Goal: Task Accomplishment & Management: Complete application form

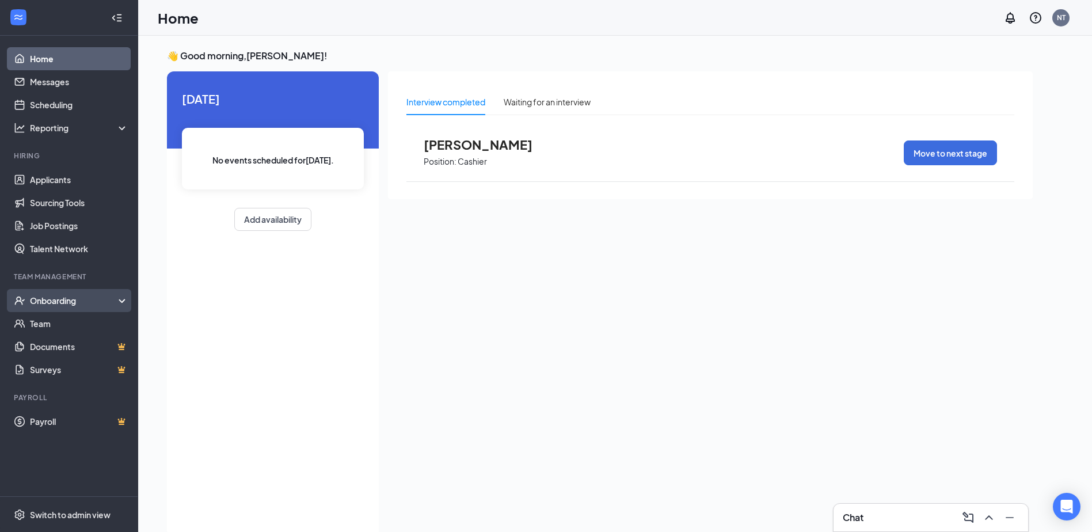
click at [48, 298] on div "Onboarding" at bounding box center [74, 301] width 89 height 12
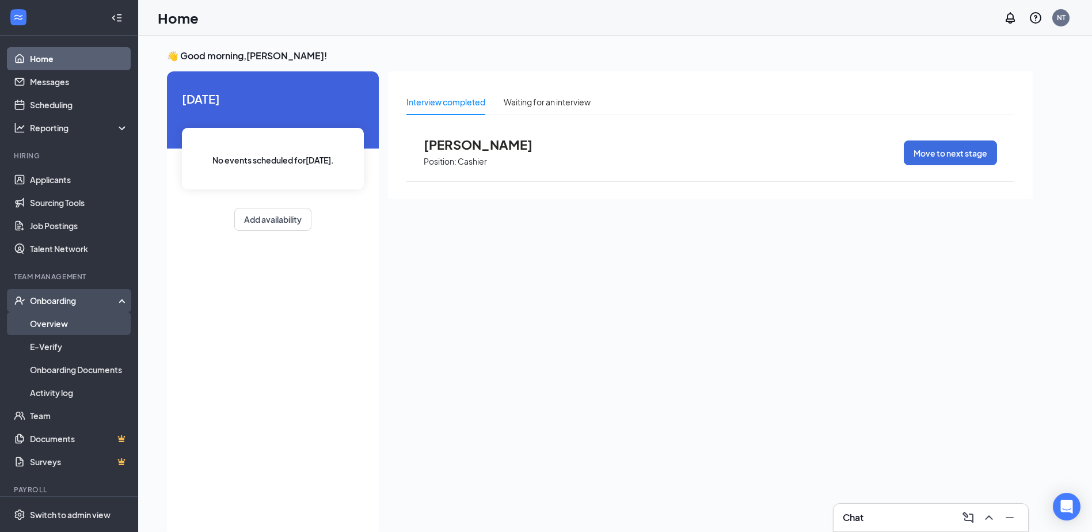
click at [62, 320] on link "Overview" at bounding box center [79, 323] width 98 height 23
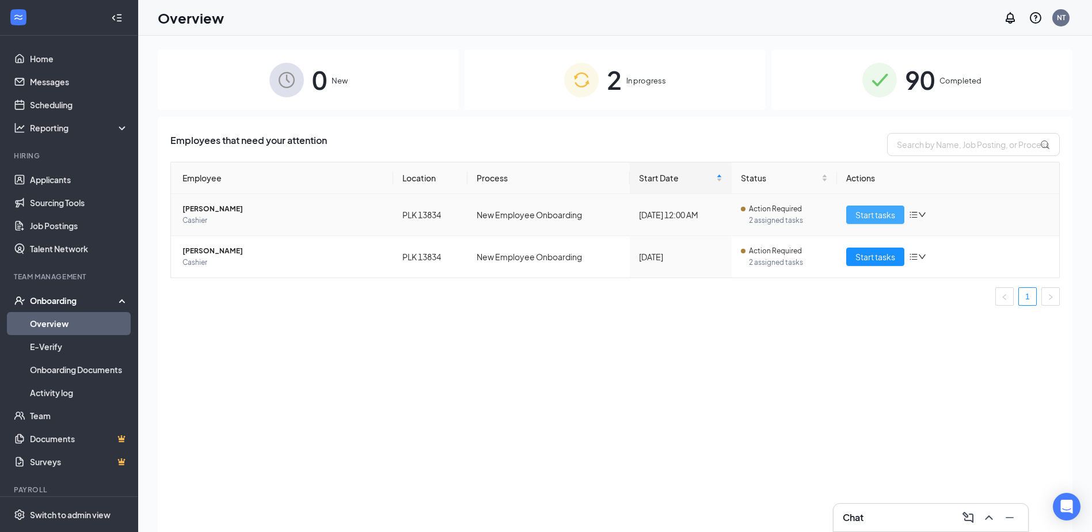
click at [877, 215] on span "Start tasks" at bounding box center [876, 214] width 40 height 13
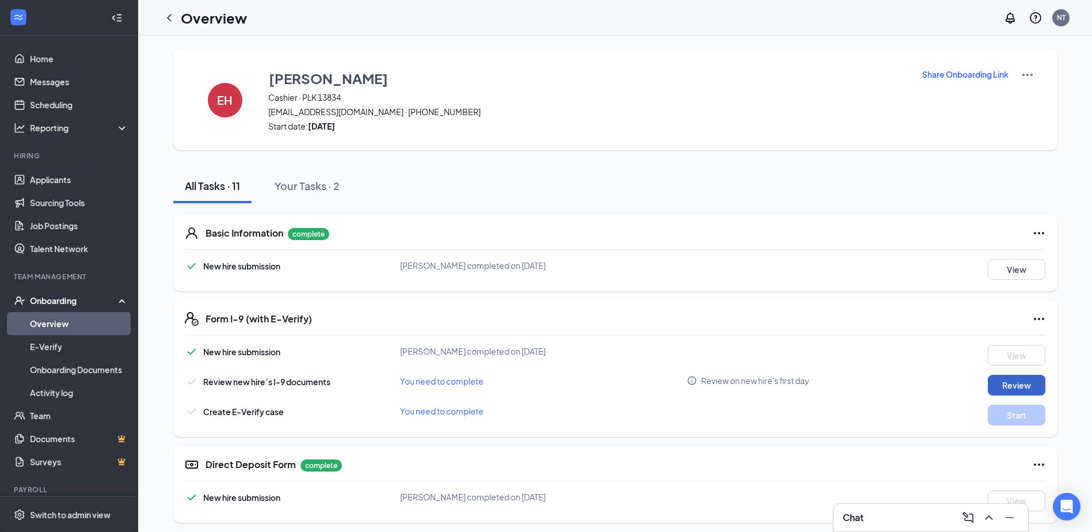
click at [997, 385] on button "Review" at bounding box center [1017, 385] width 58 height 21
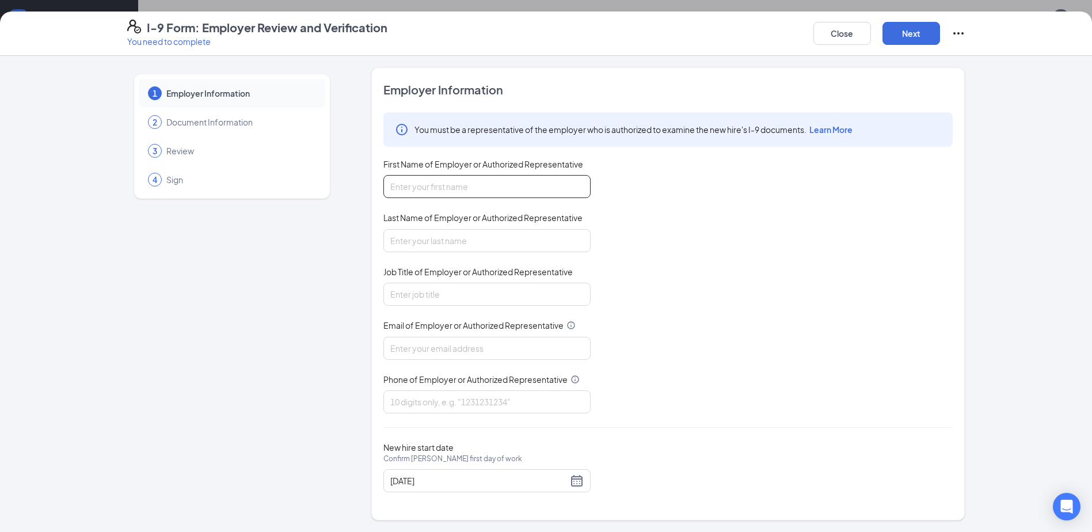
click at [468, 191] on input "First Name of Employer or Authorized Representative" at bounding box center [486, 186] width 207 height 23
type input "Niiya"
type input "Tart"
type input "[EMAIL_ADDRESS][DOMAIN_NAME]"
type input "5043206178"
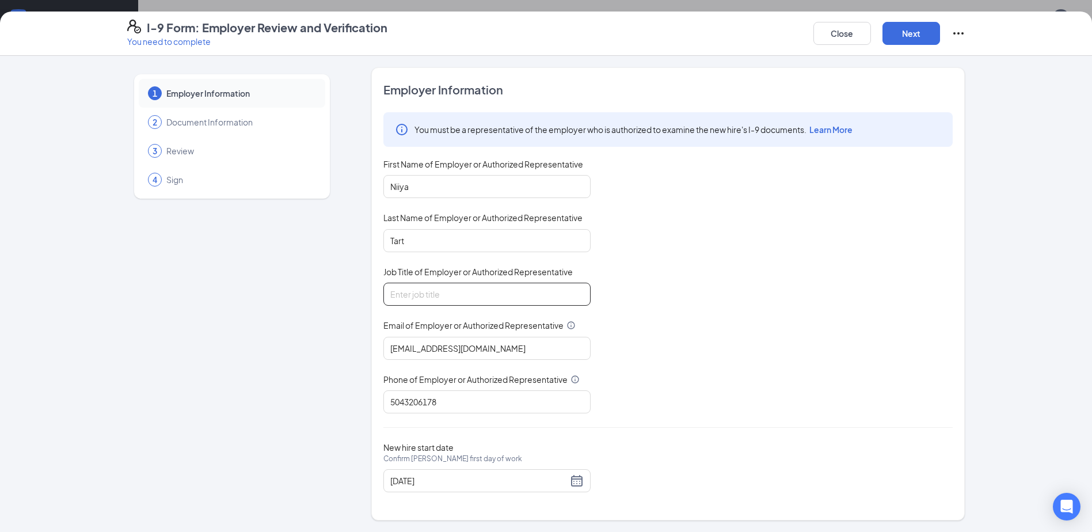
click at [433, 292] on input "Job Title of Employer or Authorized Representative" at bounding box center [486, 294] width 207 height 23
type input "general manager"
click at [910, 35] on button "Next" at bounding box center [912, 33] width 58 height 23
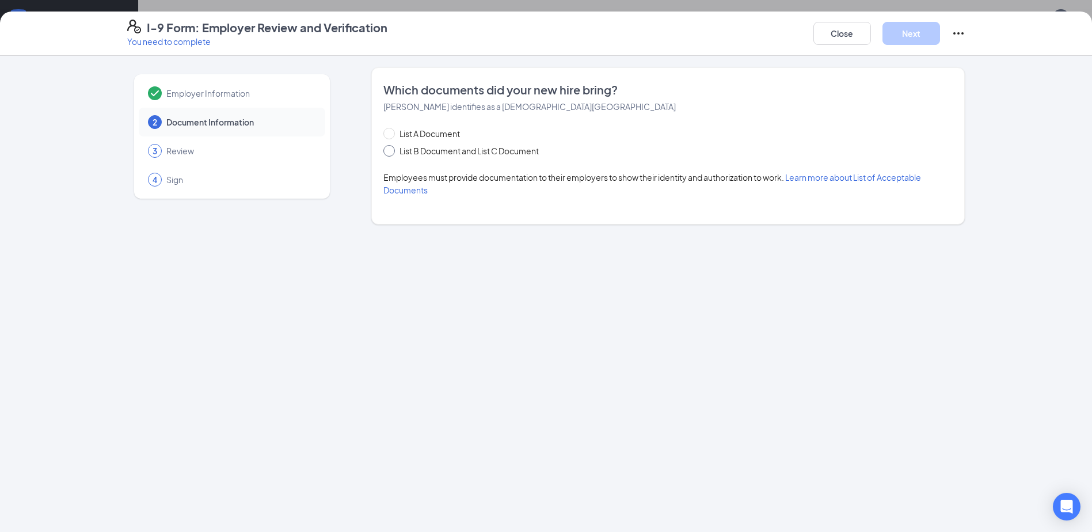
click at [390, 151] on input "List B Document and List C Document" at bounding box center [387, 149] width 8 height 8
radio input "true"
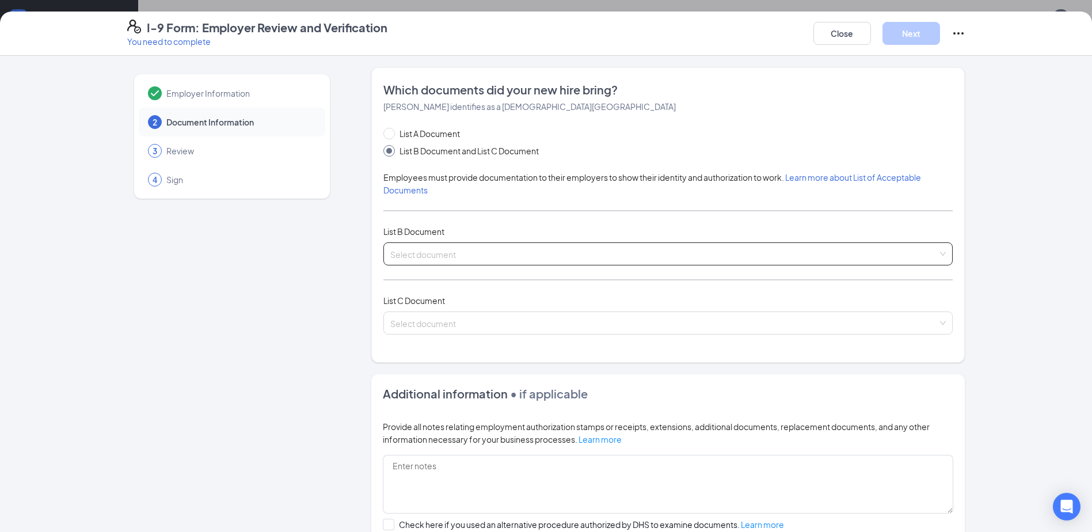
click at [537, 259] on input "search" at bounding box center [664, 251] width 548 height 17
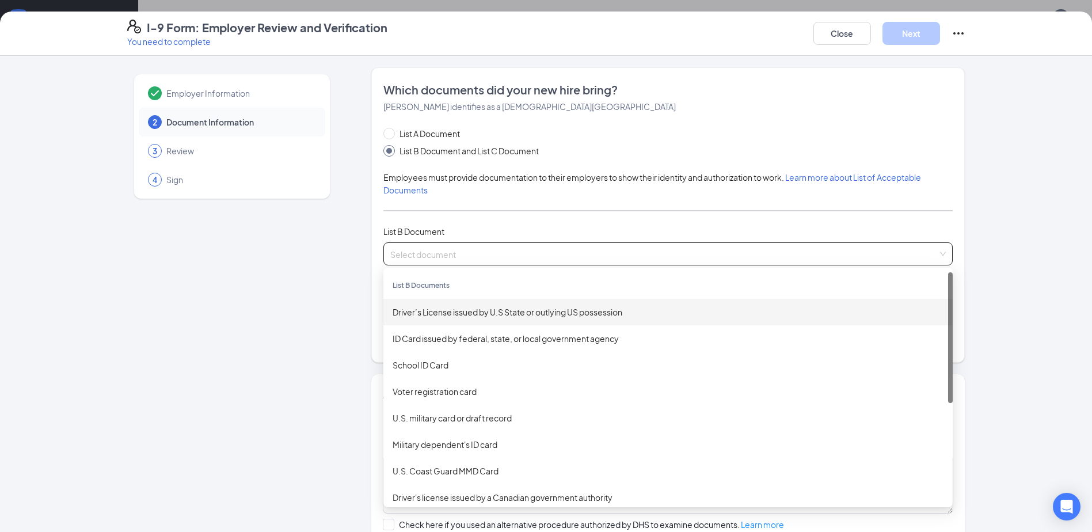
click at [494, 316] on div "Driver’s License issued by U.S State or outlying US possession" at bounding box center [668, 312] width 551 height 13
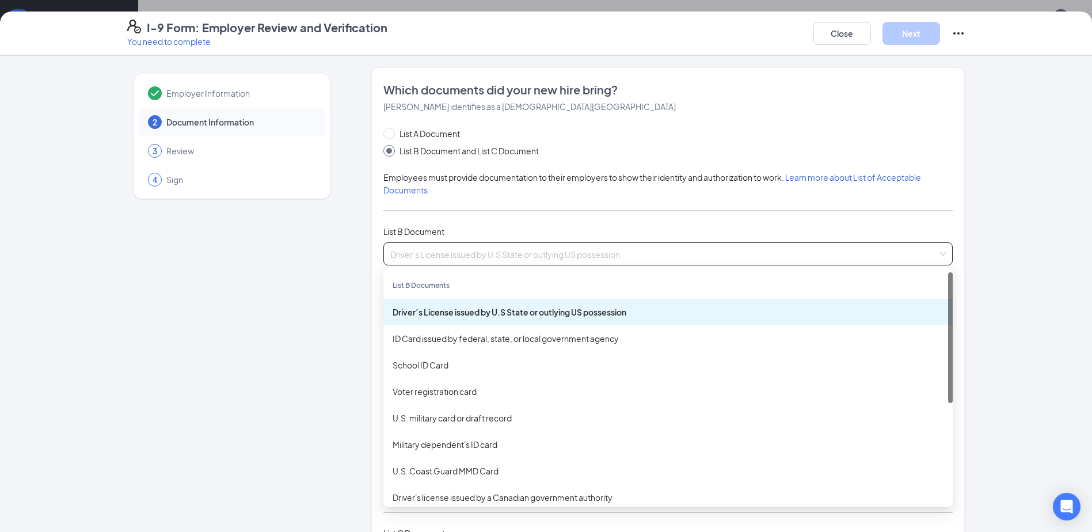
click at [529, 253] on span "Driver’s License issued by U.S State or outlying US possession" at bounding box center [668, 254] width 556 height 22
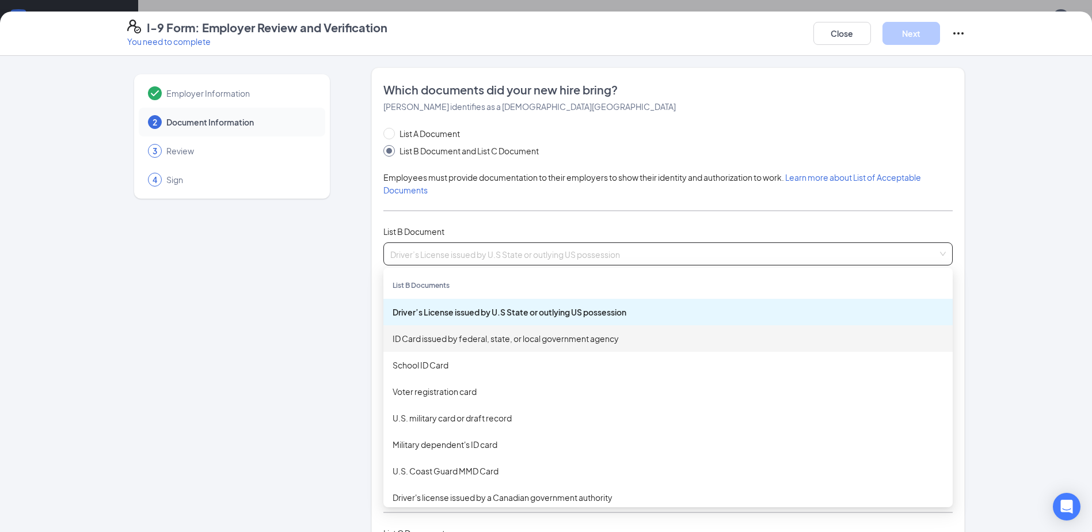
click at [520, 340] on div "ID Card issued by federal, state, or local government agency" at bounding box center [668, 338] width 551 height 13
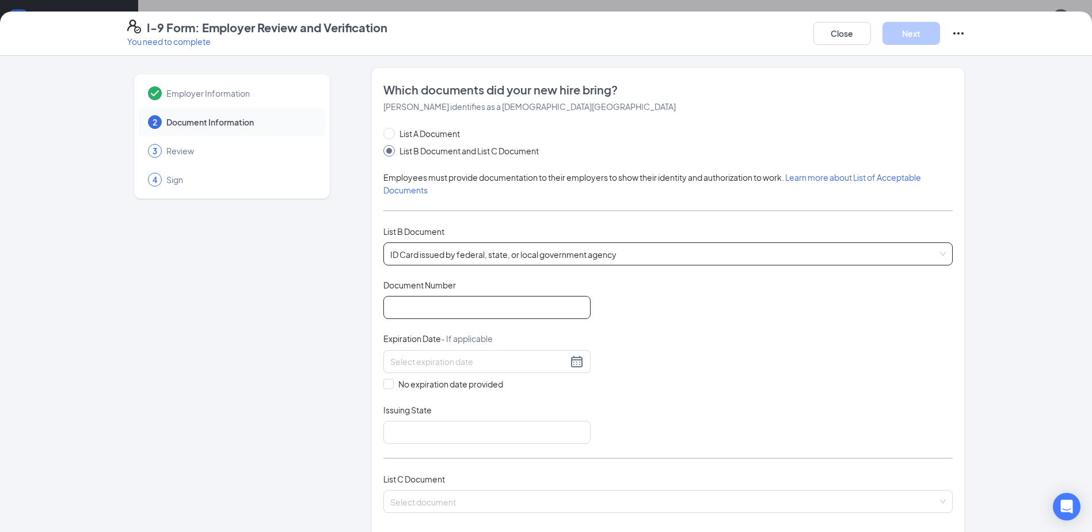
click at [494, 309] on input "Document Number" at bounding box center [486, 307] width 207 height 23
type input "10724011"
drag, startPoint x: 436, startPoint y: 371, endPoint x: 450, endPoint y: 358, distance: 19.1
click at [438, 369] on div at bounding box center [486, 361] width 207 height 23
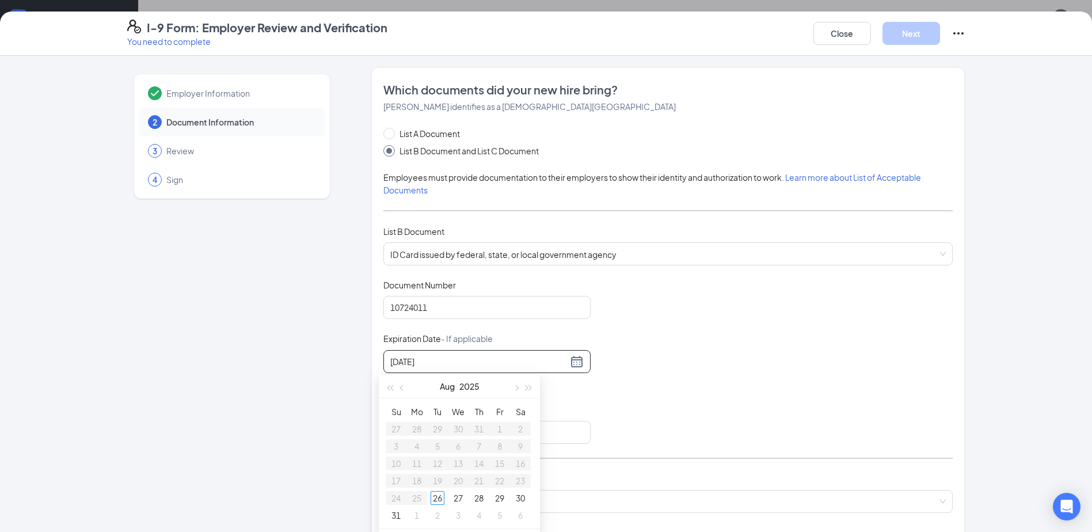
type input "[DATE]"
click at [574, 398] on div "Document Title ID Card issued by federal, state, or local government agency Doc…" at bounding box center [667, 361] width 569 height 165
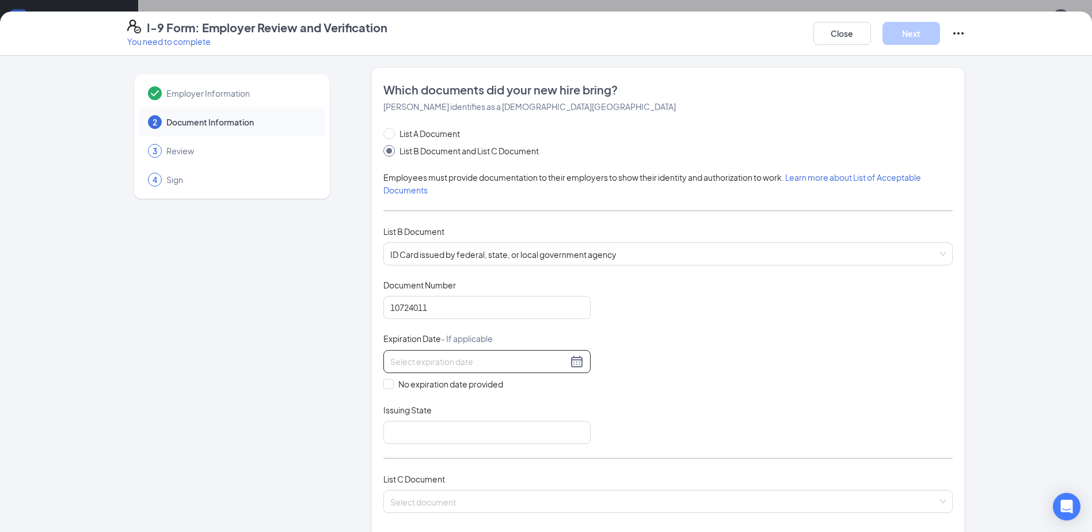
click at [472, 355] on div at bounding box center [486, 362] width 193 height 14
click at [521, 427] on div "6" at bounding box center [521, 429] width 14 height 14
type input "[DATE]"
click at [421, 424] on input "Issuing State" at bounding box center [486, 432] width 207 height 23
type input "[US_STATE]"
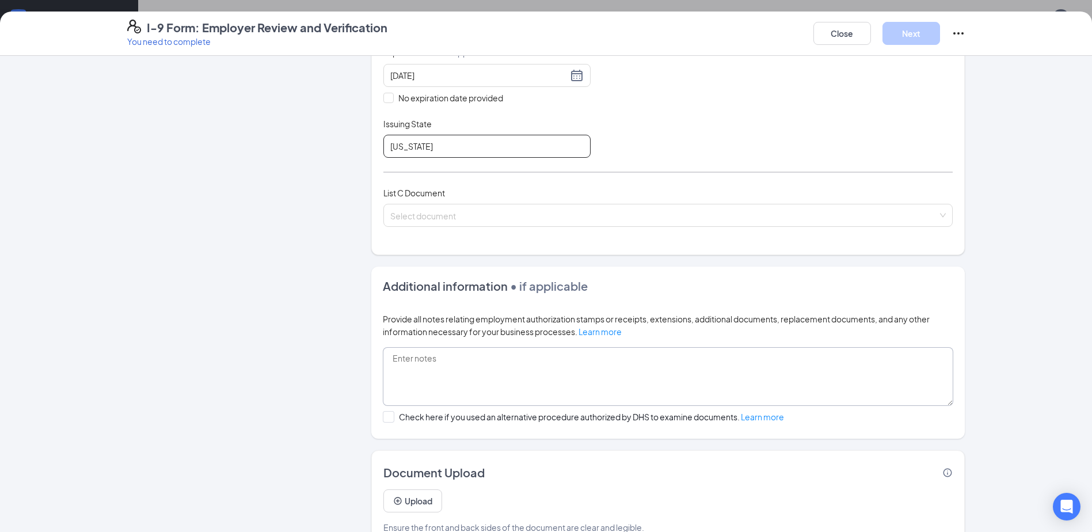
scroll to position [288, 0]
click at [454, 211] on input "search" at bounding box center [664, 211] width 548 height 17
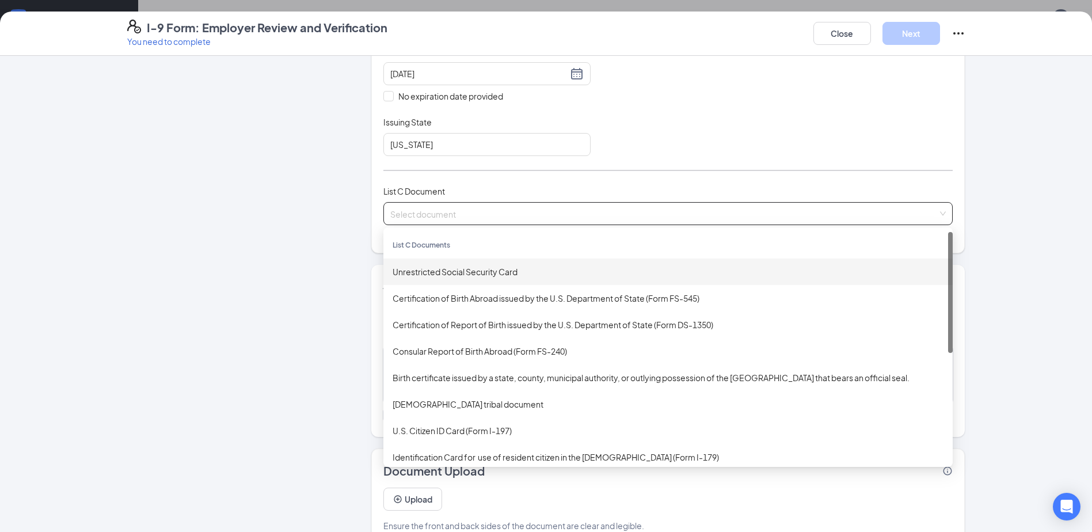
click at [443, 272] on div "Unrestricted Social Security Card" at bounding box center [668, 271] width 551 height 13
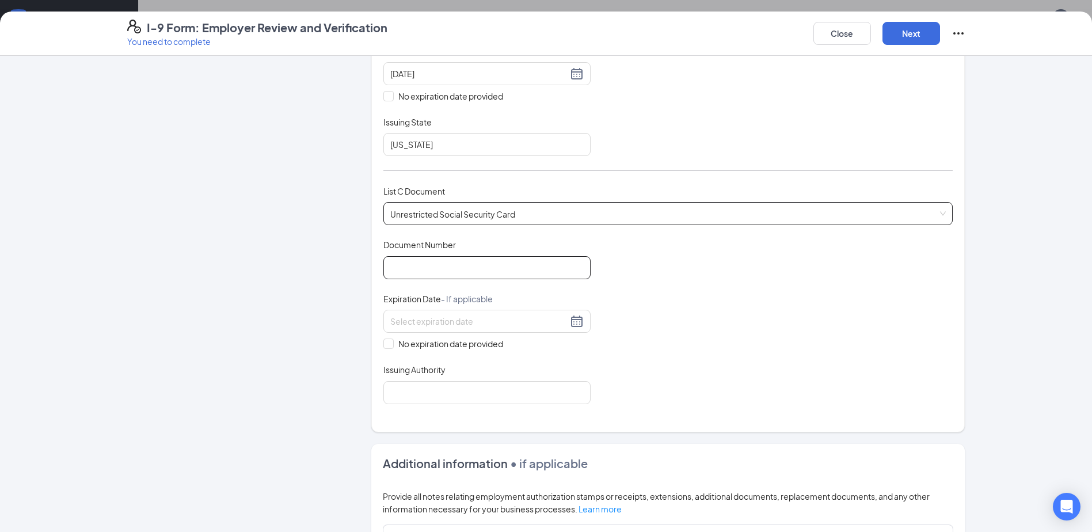
click at [426, 267] on input "Document Number" at bounding box center [486, 267] width 207 height 23
type input "416-63-6283"
click at [383, 341] on input "No expiration date provided" at bounding box center [387, 343] width 8 height 8
checkbox input "true"
click at [400, 391] on input "Issuing Authority" at bounding box center [486, 394] width 207 height 23
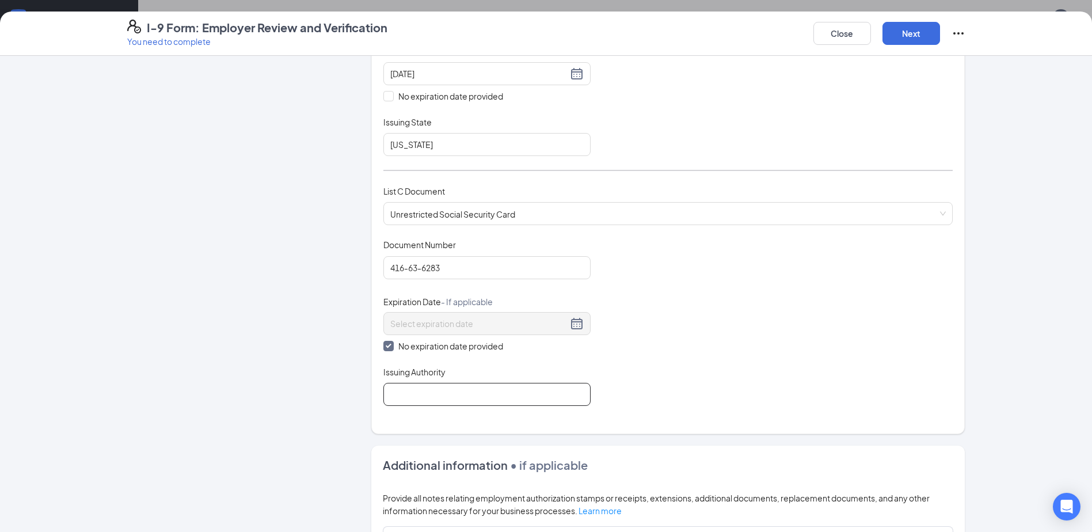
type input "Social Security Adminstration"
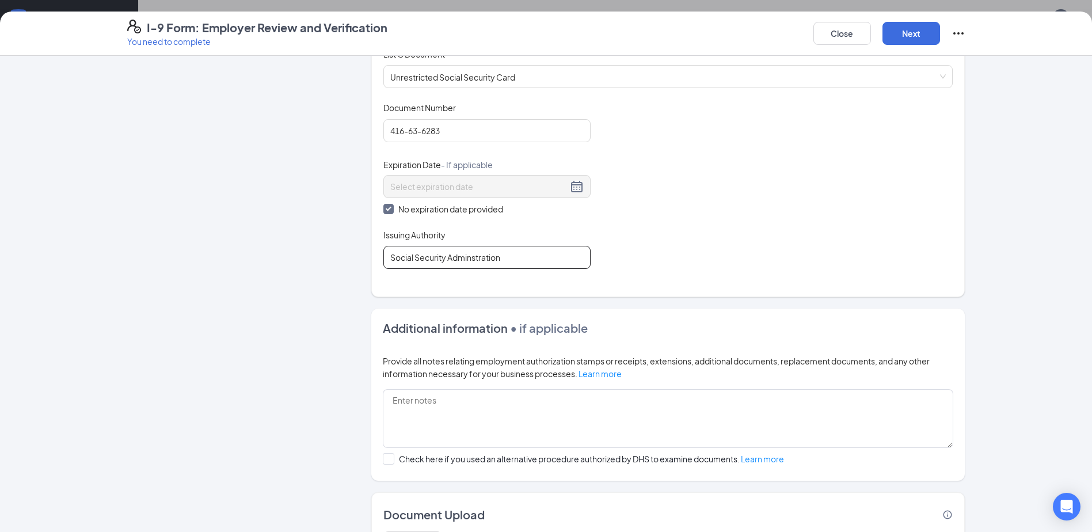
scroll to position [207, 0]
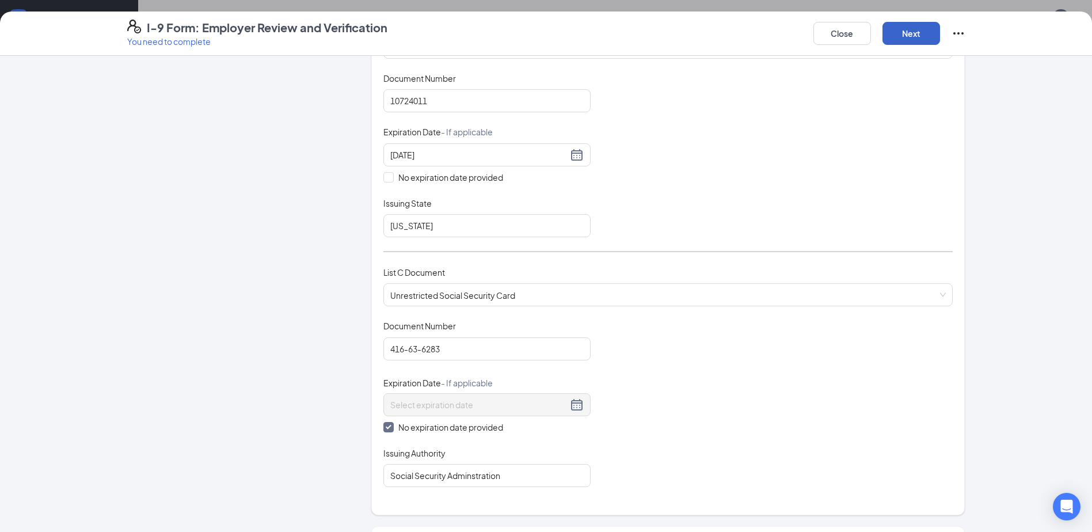
click at [927, 34] on button "Next" at bounding box center [912, 33] width 58 height 23
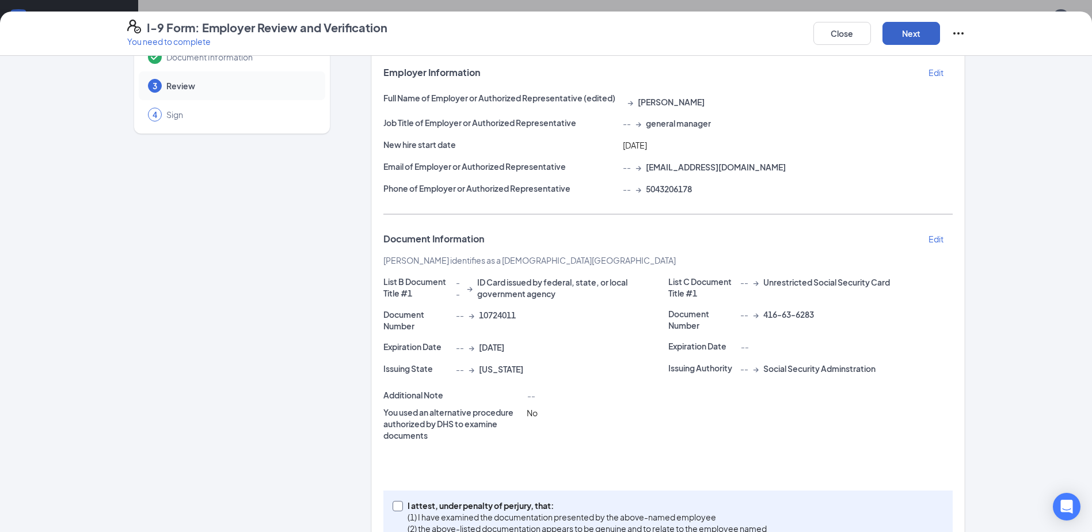
scroll to position [114, 0]
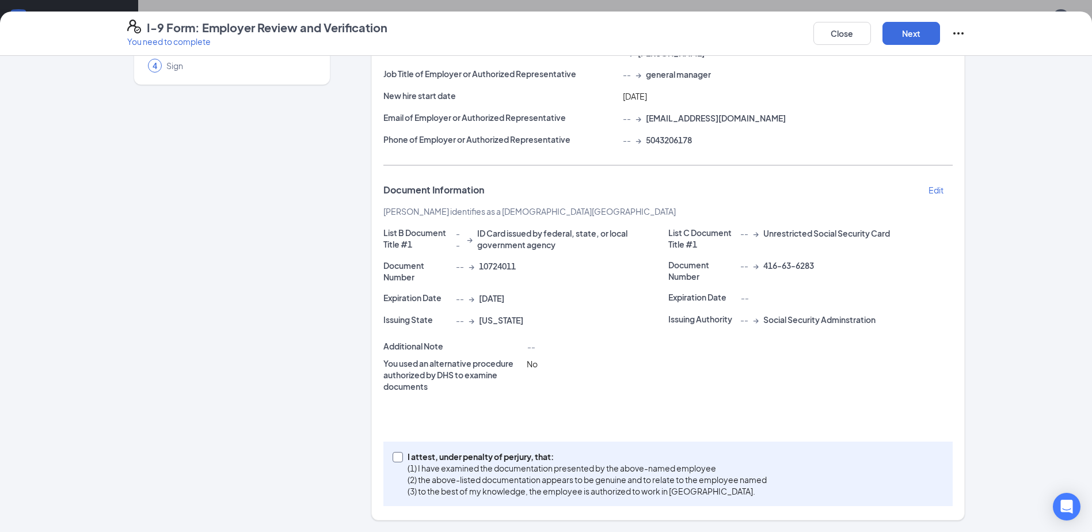
click at [393, 457] on input "I attest, under penalty of [PERSON_NAME], that: (1) I have examined the documen…" at bounding box center [397, 456] width 8 height 8
checkbox input "true"
click at [910, 44] on button "Next" at bounding box center [912, 33] width 58 height 23
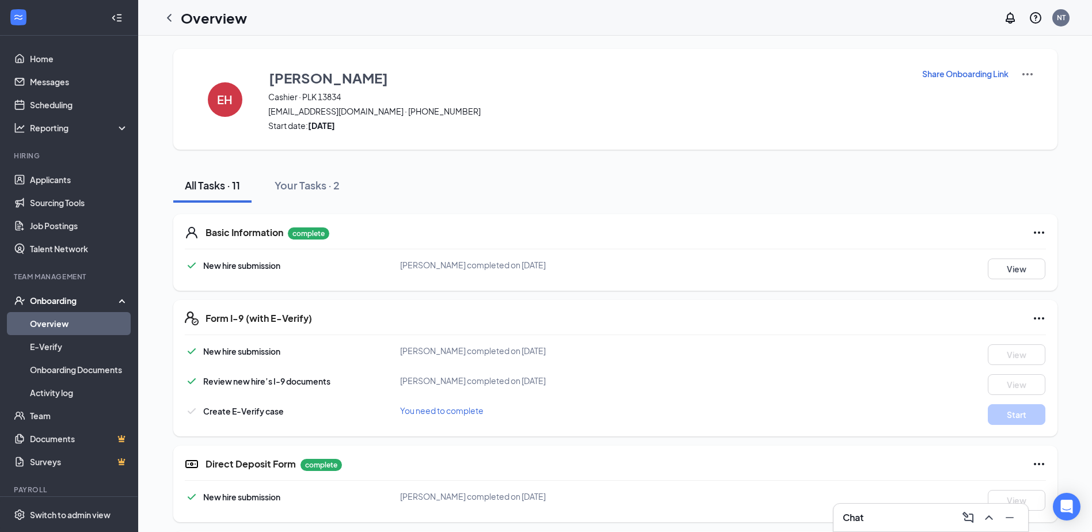
scroll to position [0, 0]
